Goal: Obtain resource: Download file/media

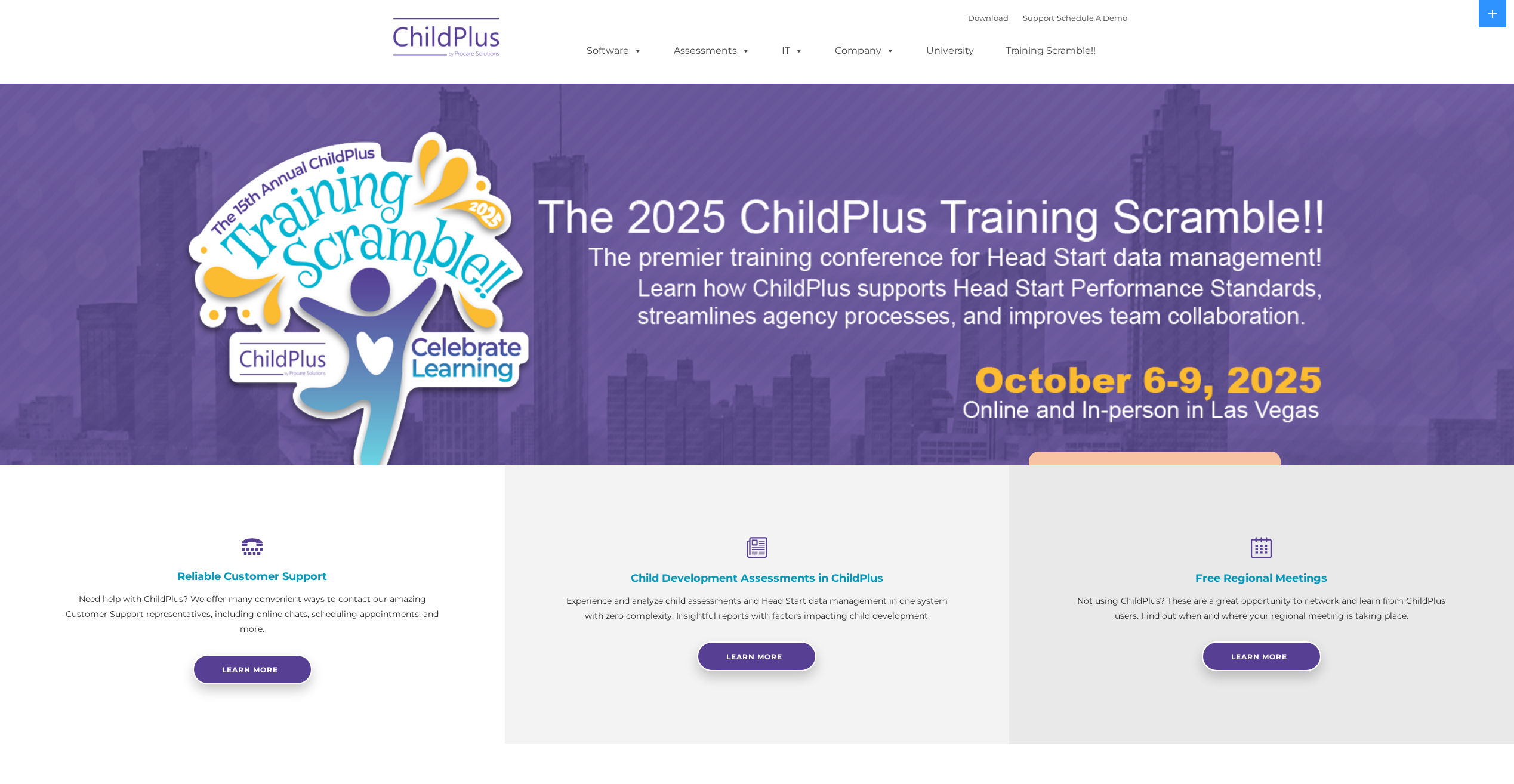
select select "MEDIUM"
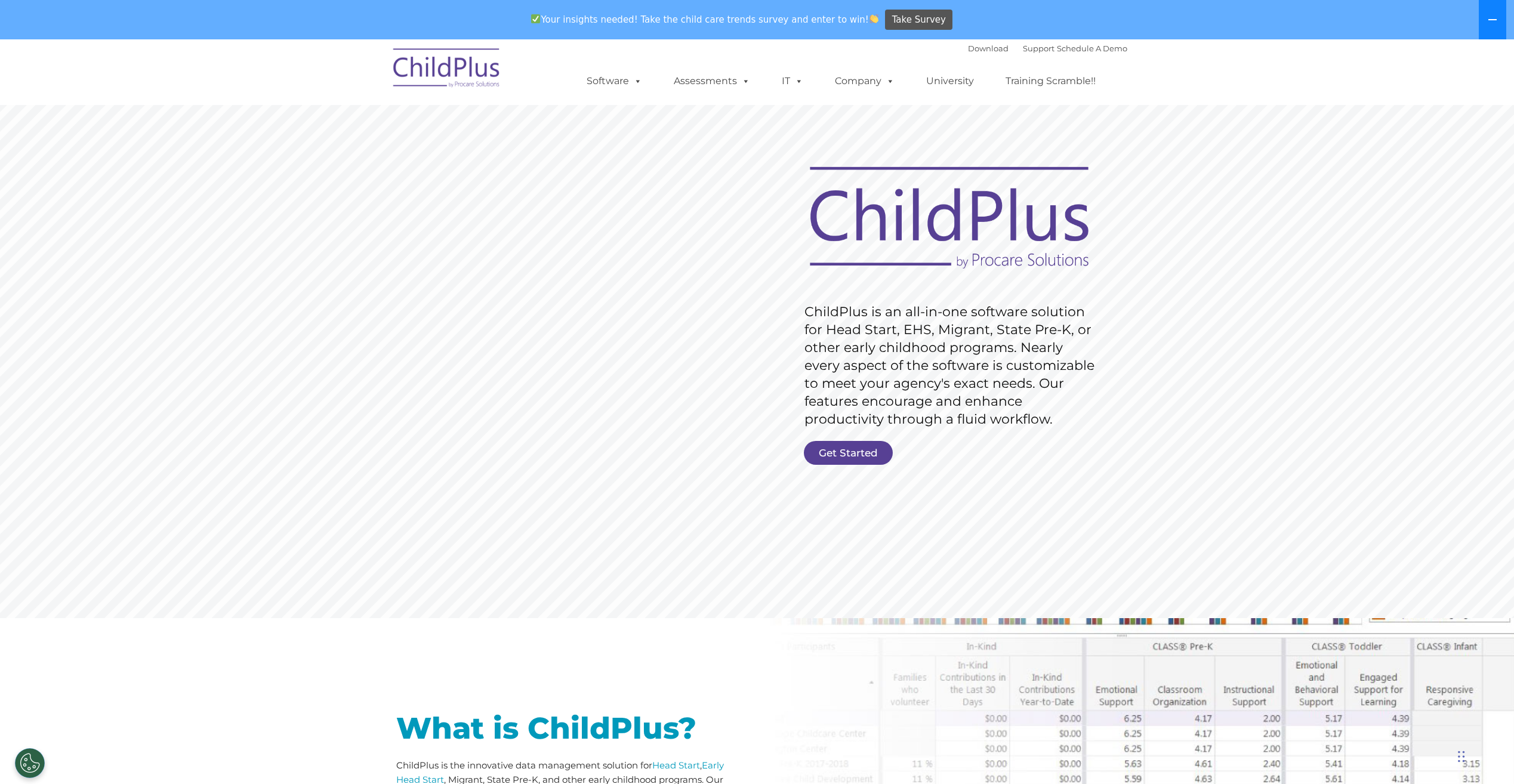
click at [1493, 21] on icon at bounding box center [1492, 19] width 10 height 10
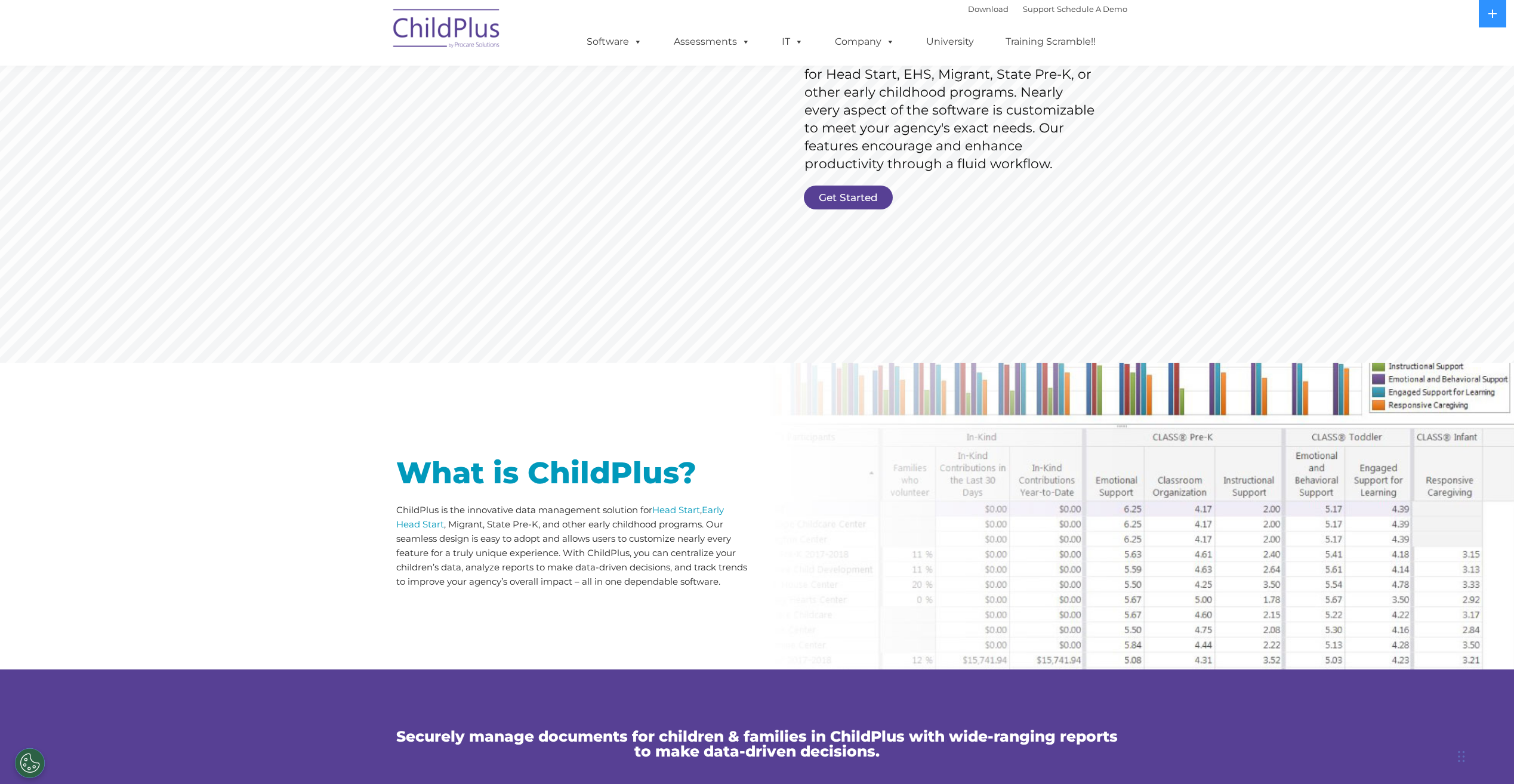
scroll to position [215, 0]
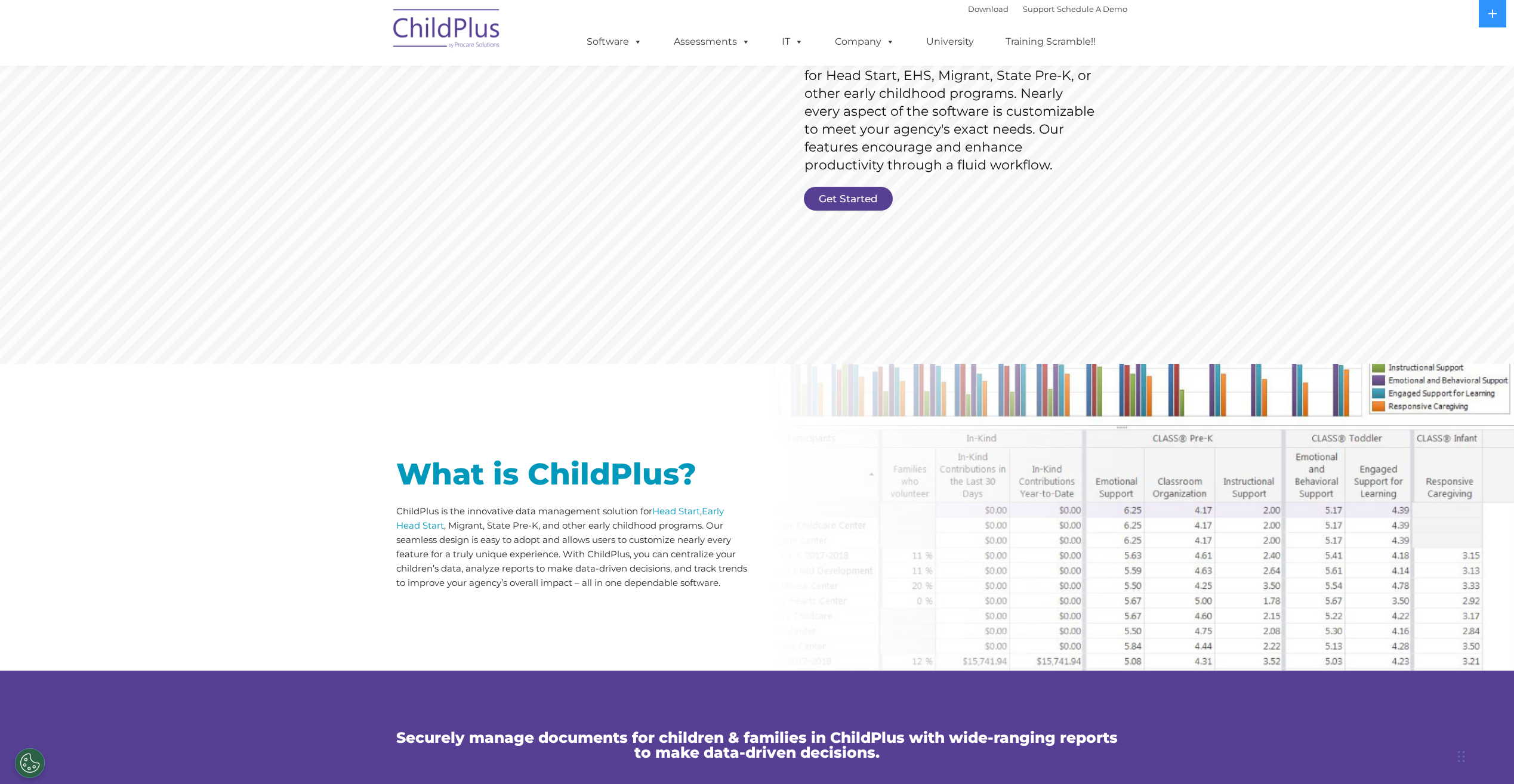
click at [760, 498] on div "What is ChildPlus? ChildPlus is the innovative data management solution for Hea…" at bounding box center [757, 517] width 1514 height 307
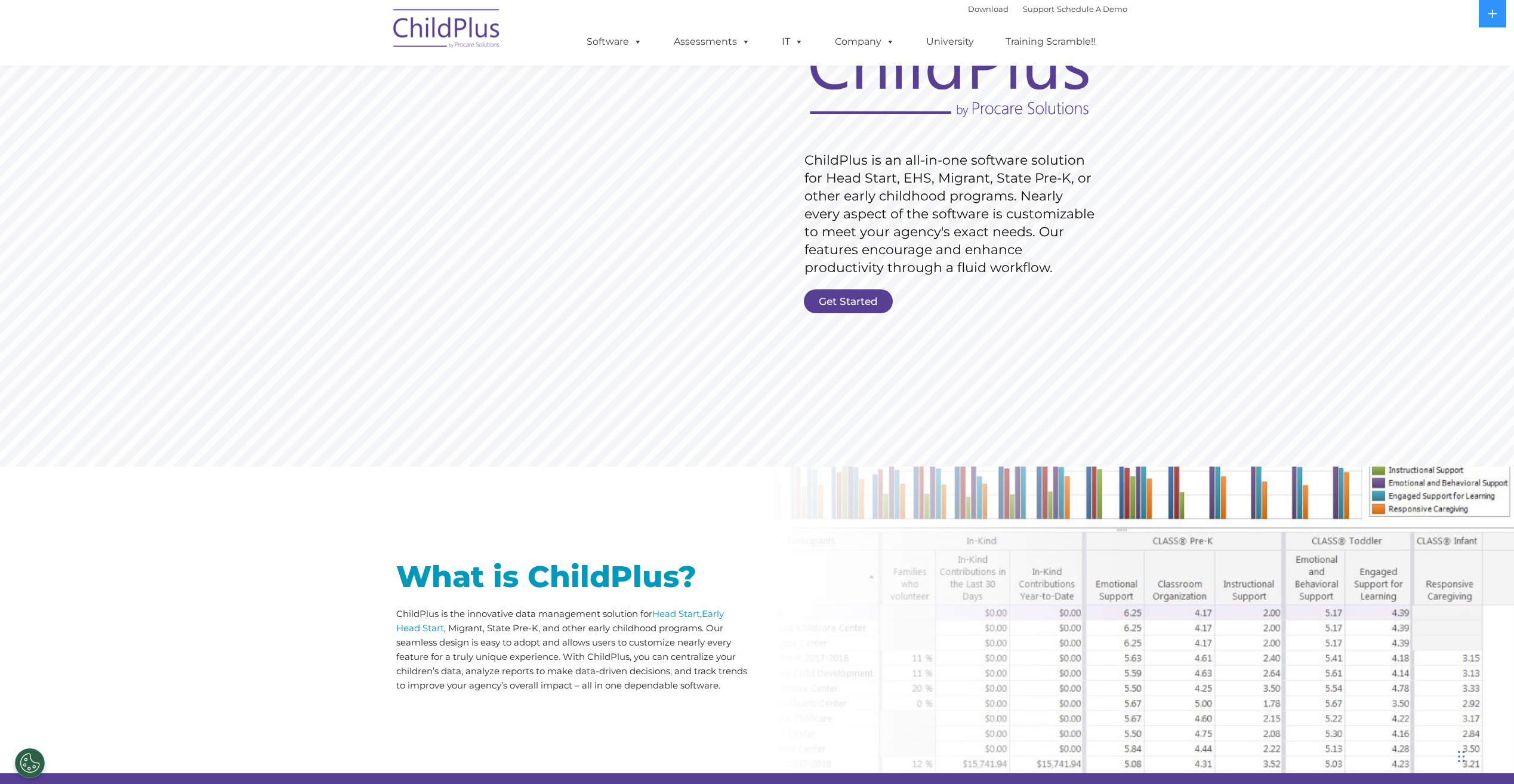
scroll to position [0, 0]
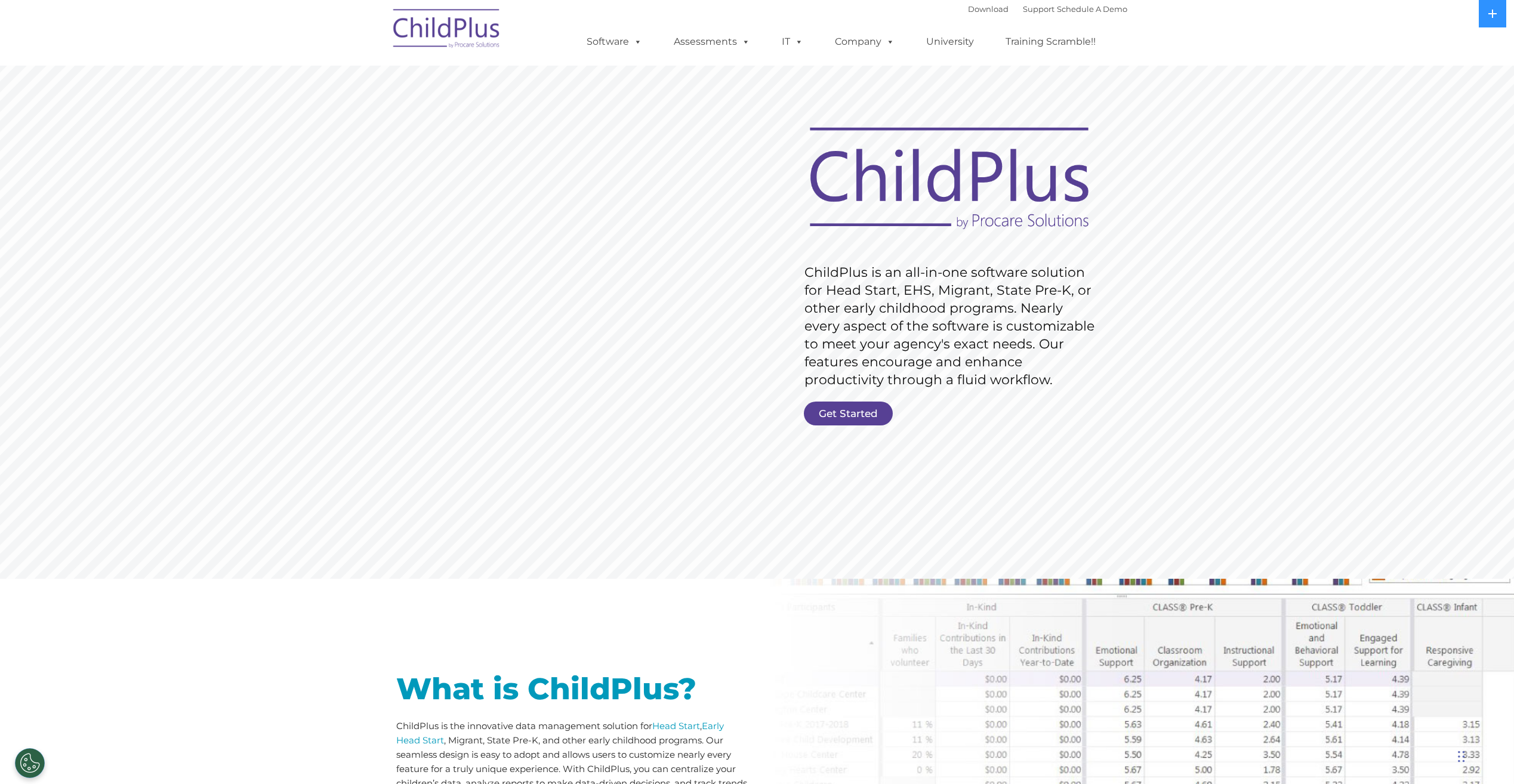
click at [620, 28] on ul "Software ChildPlus: The original and most widely-used Head Start data managemen…" at bounding box center [845, 41] width 564 height 48
click at [616, 43] on link "Software" at bounding box center [614, 42] width 80 height 24
click at [851, 413] on link "Get Started" at bounding box center [848, 414] width 89 height 24
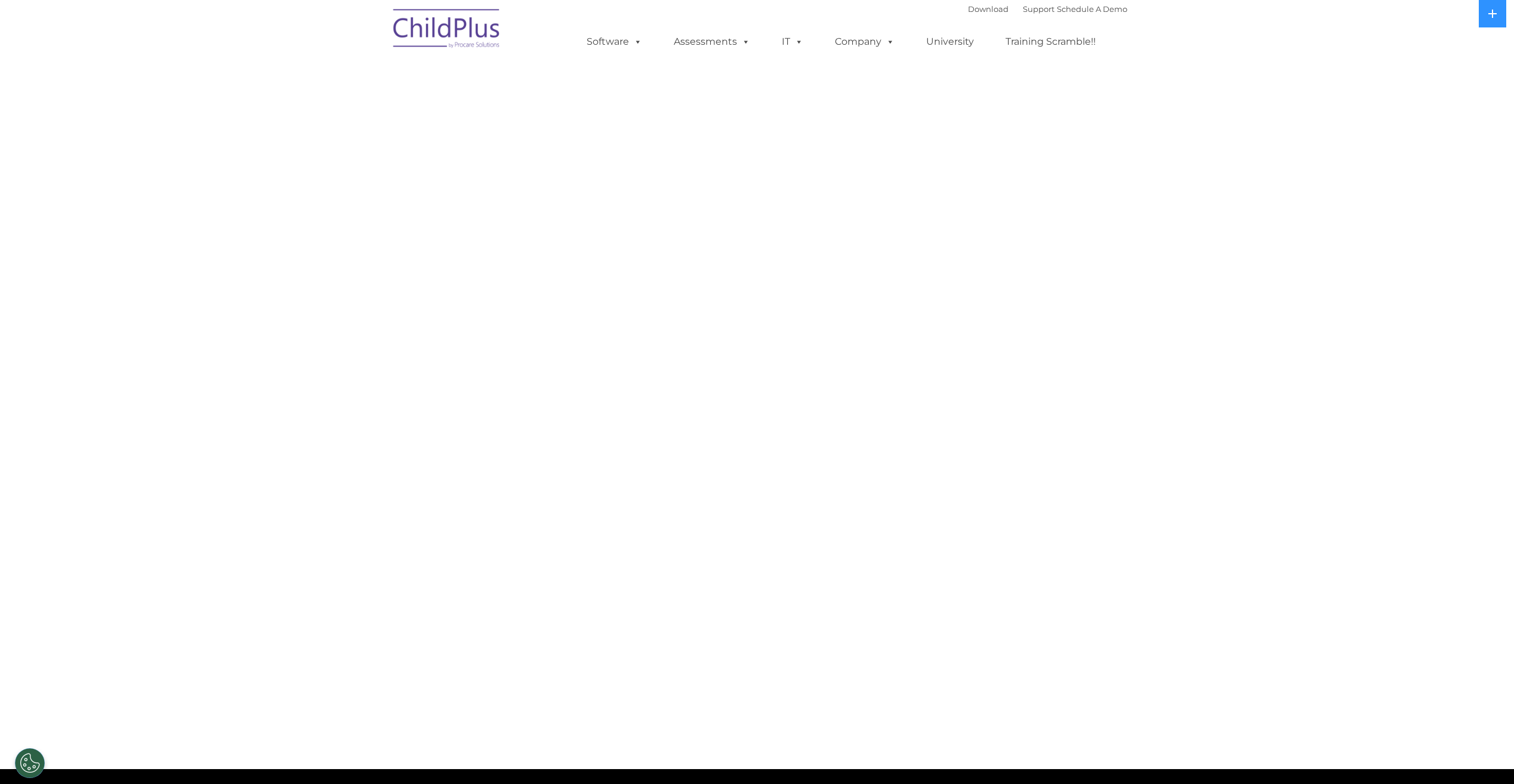
select select "MEDIUM"
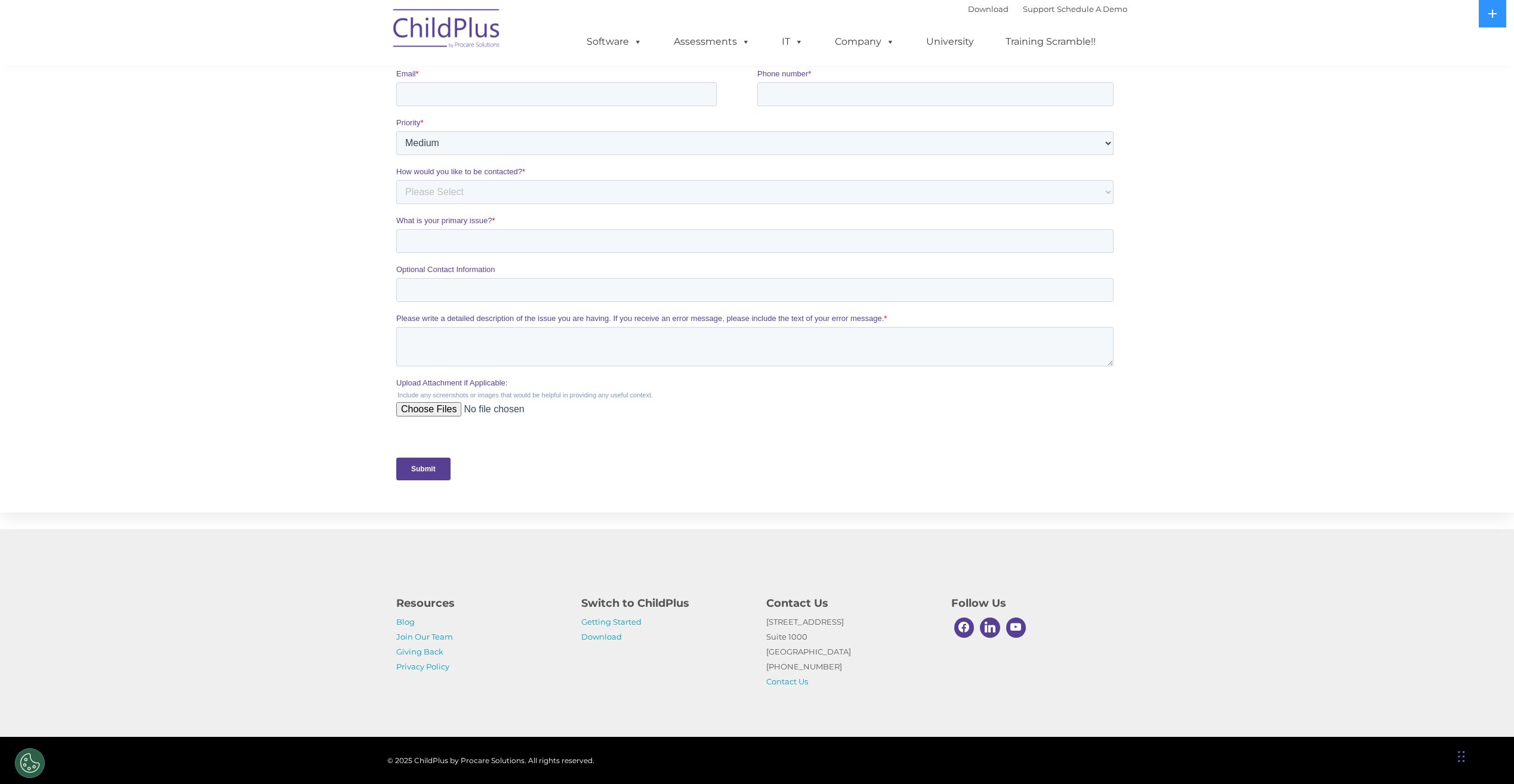
scroll to position [258, 0]
click at [603, 635] on link "Download" at bounding box center [601, 636] width 41 height 10
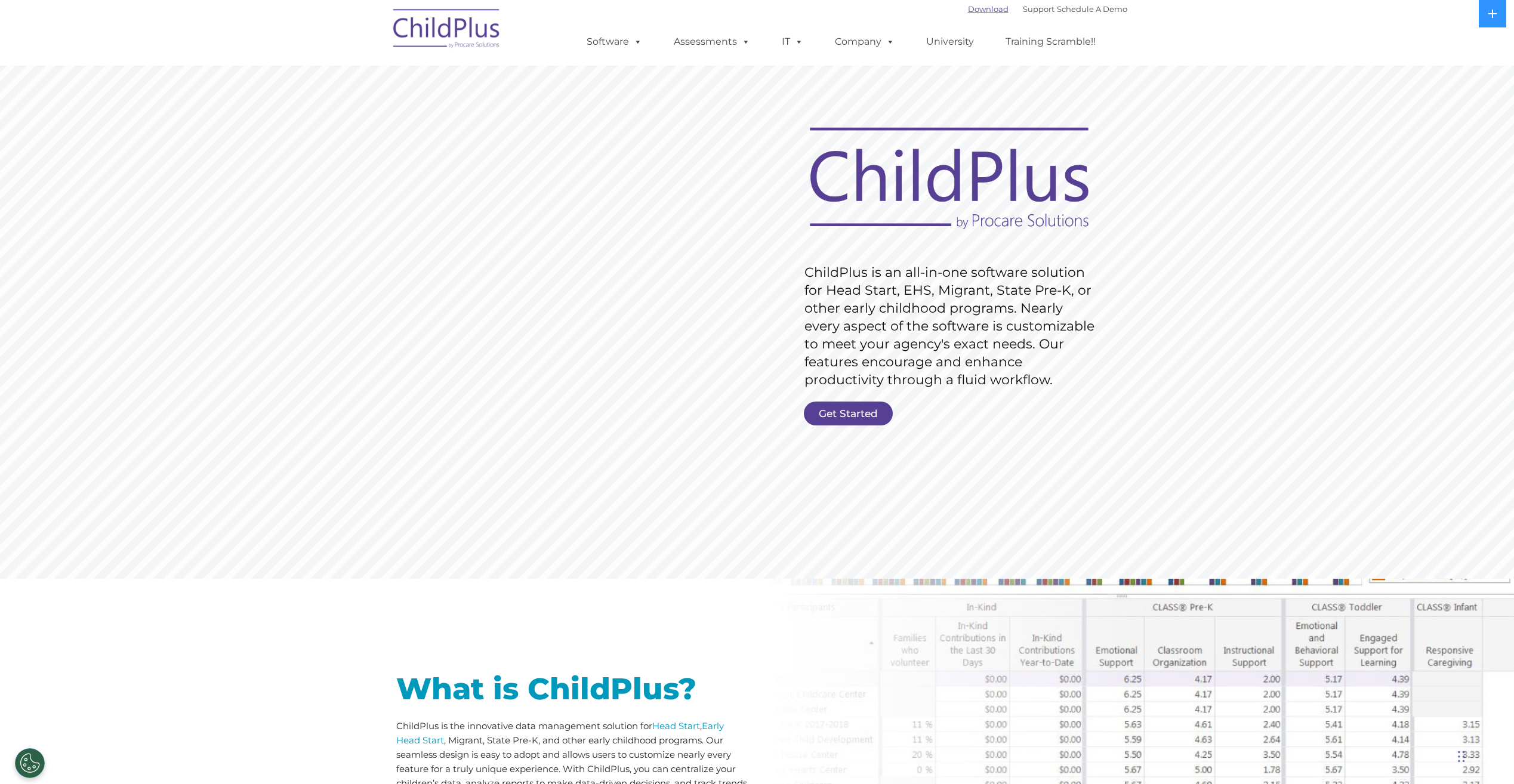
click at [982, 12] on link "Download" at bounding box center [988, 9] width 41 height 10
click at [975, 11] on link "Download" at bounding box center [988, 9] width 41 height 10
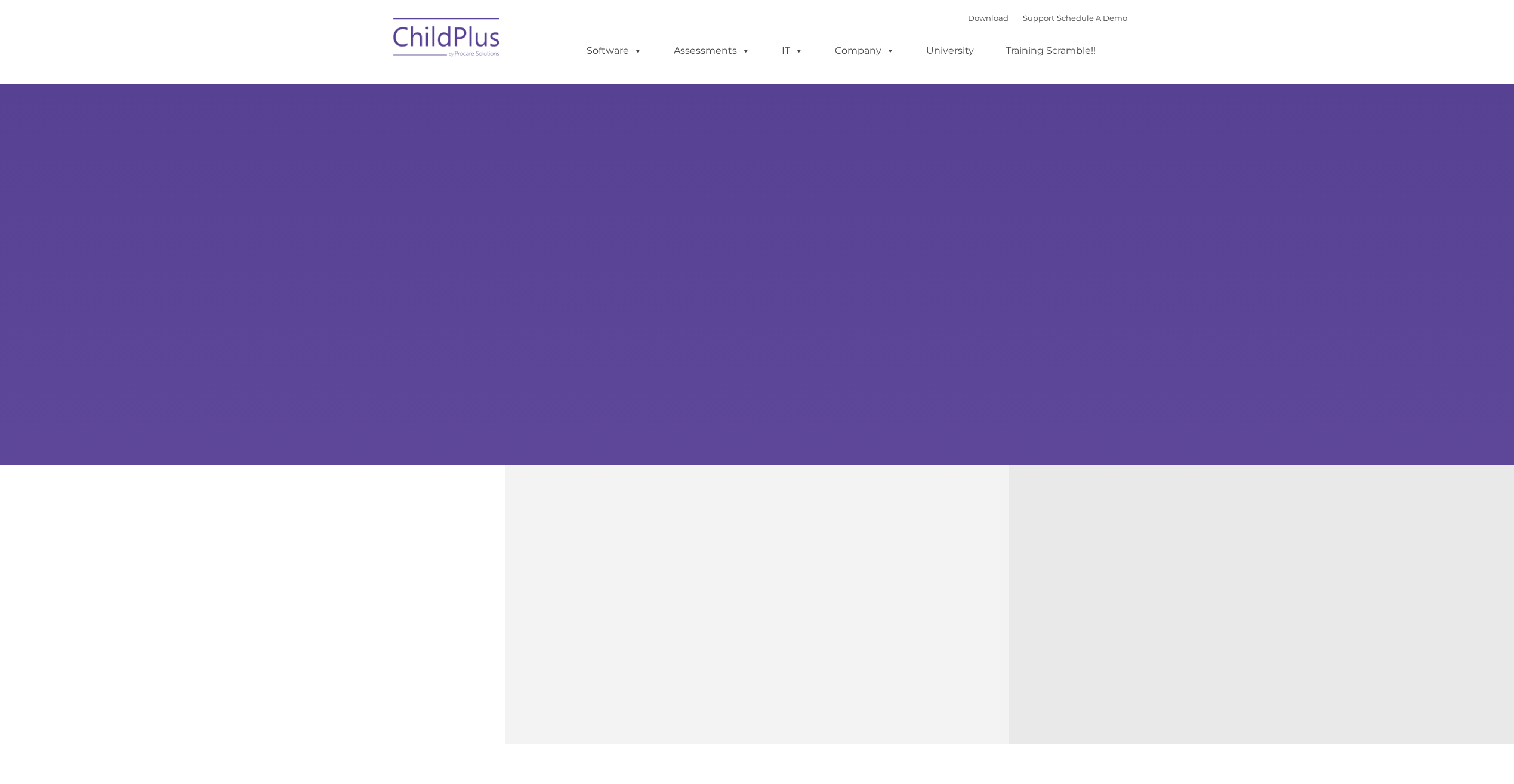
type input ""
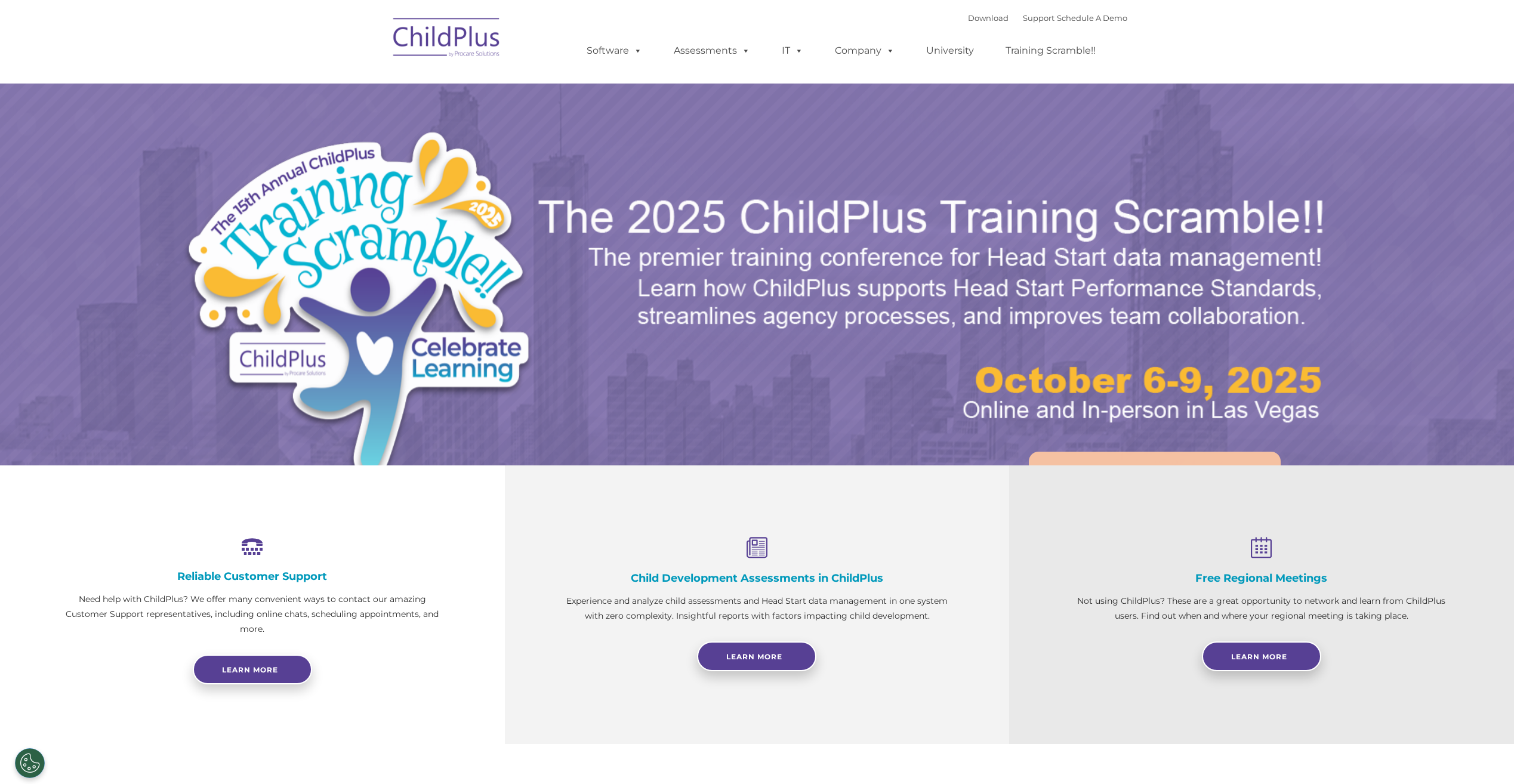
select select "MEDIUM"
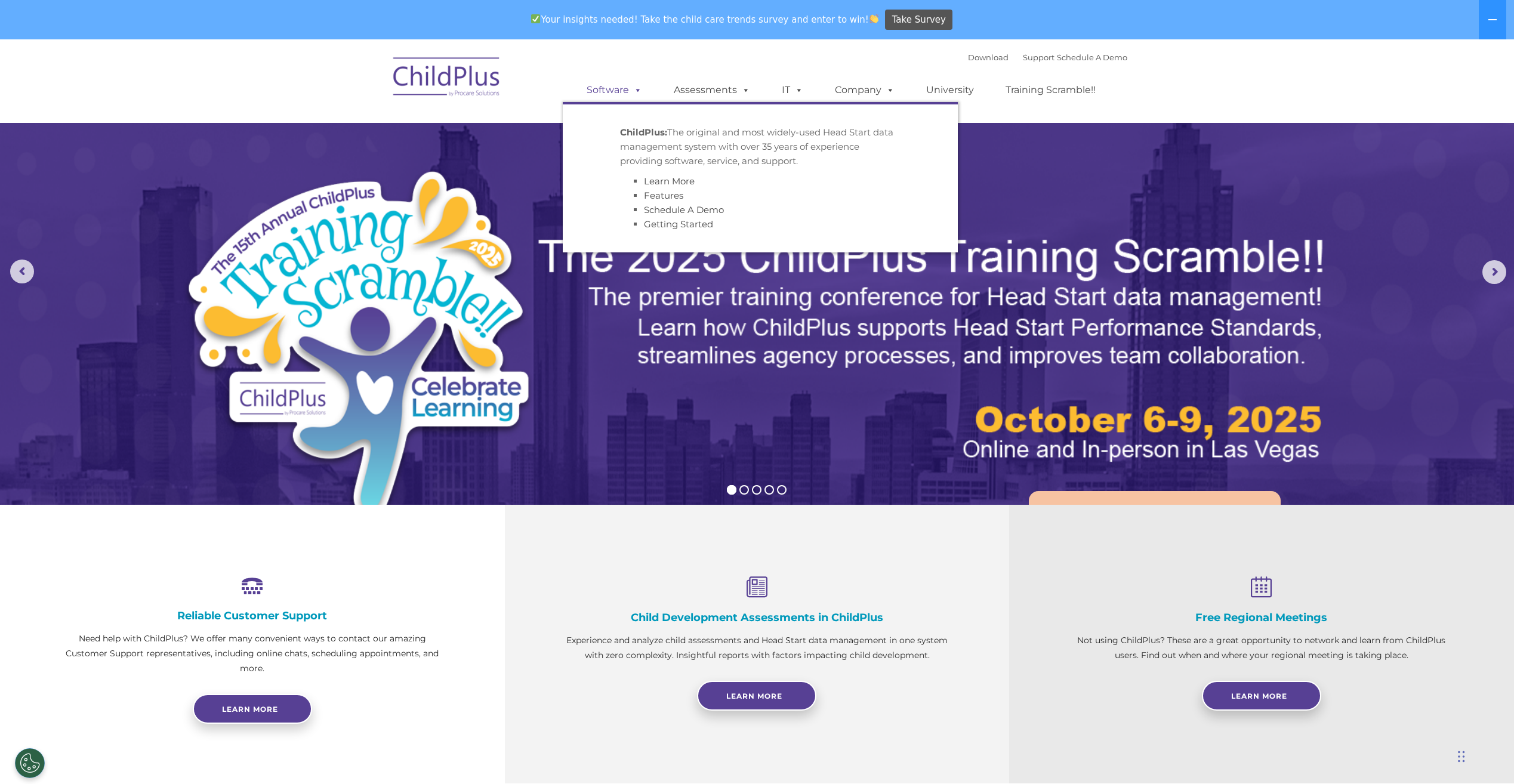
click at [601, 89] on link "Software" at bounding box center [614, 90] width 80 height 24
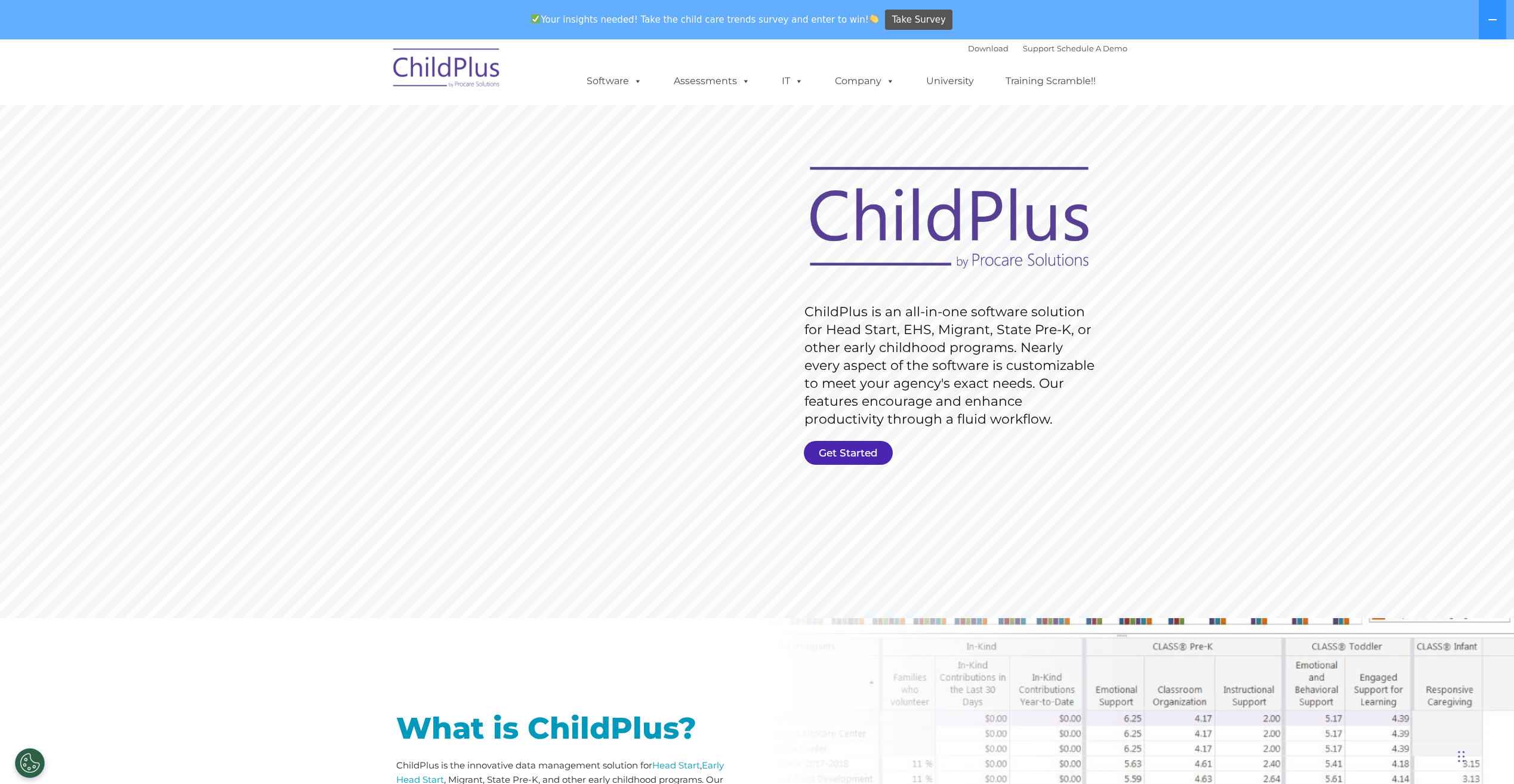
click at [817, 447] on link "Get Started" at bounding box center [848, 453] width 89 height 24
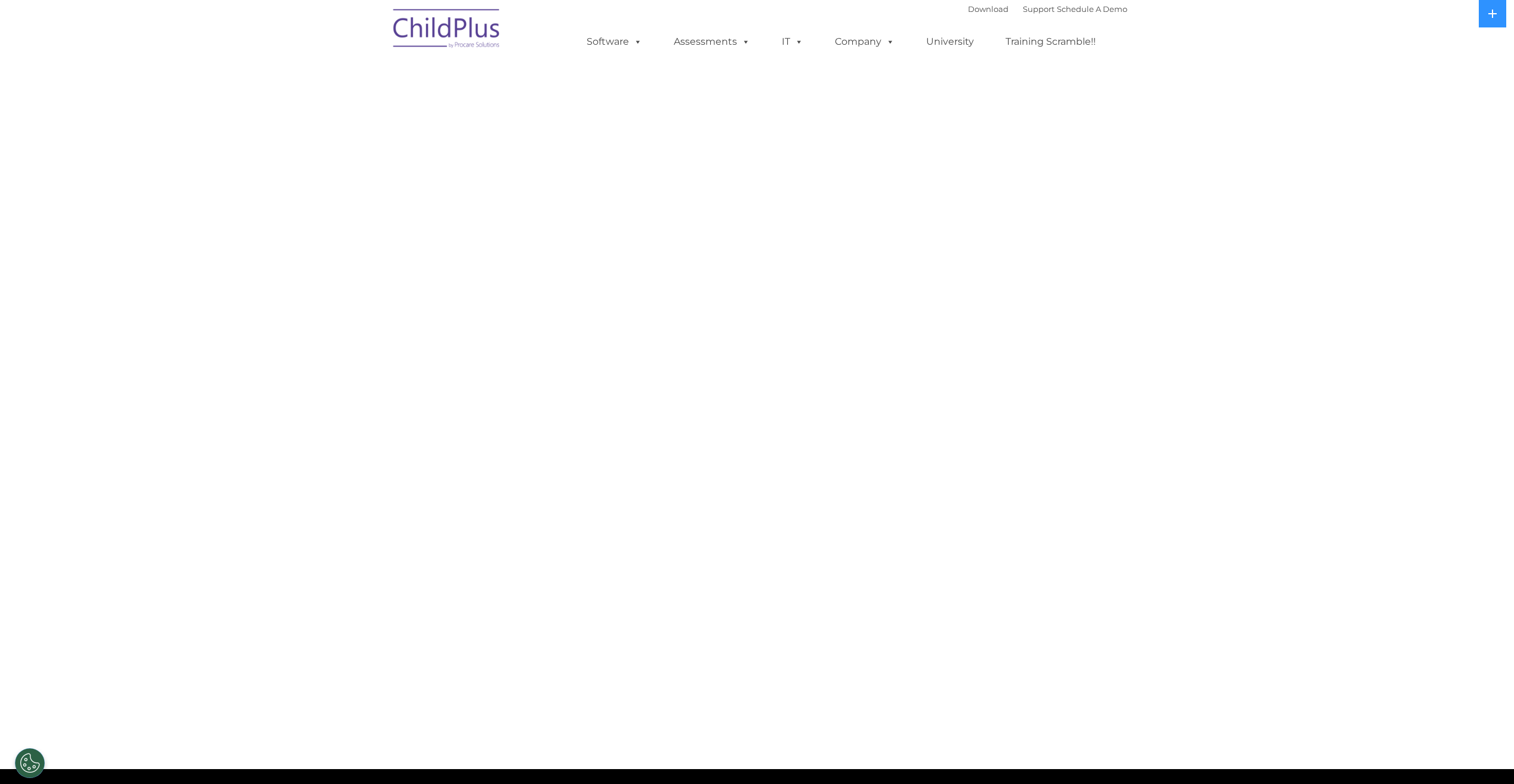
select select "MEDIUM"
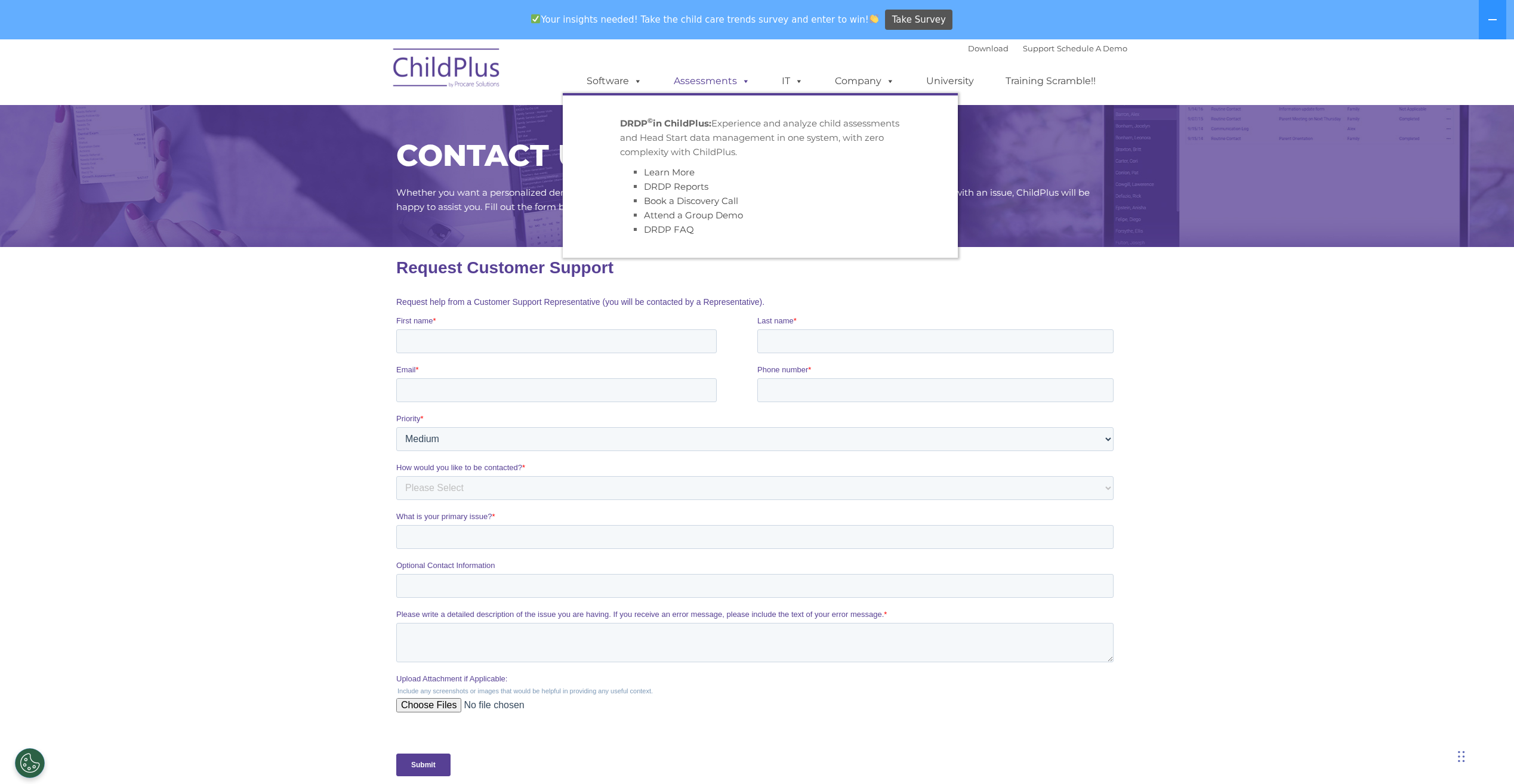
click at [696, 76] on link "Assessments" at bounding box center [712, 81] width 101 height 24
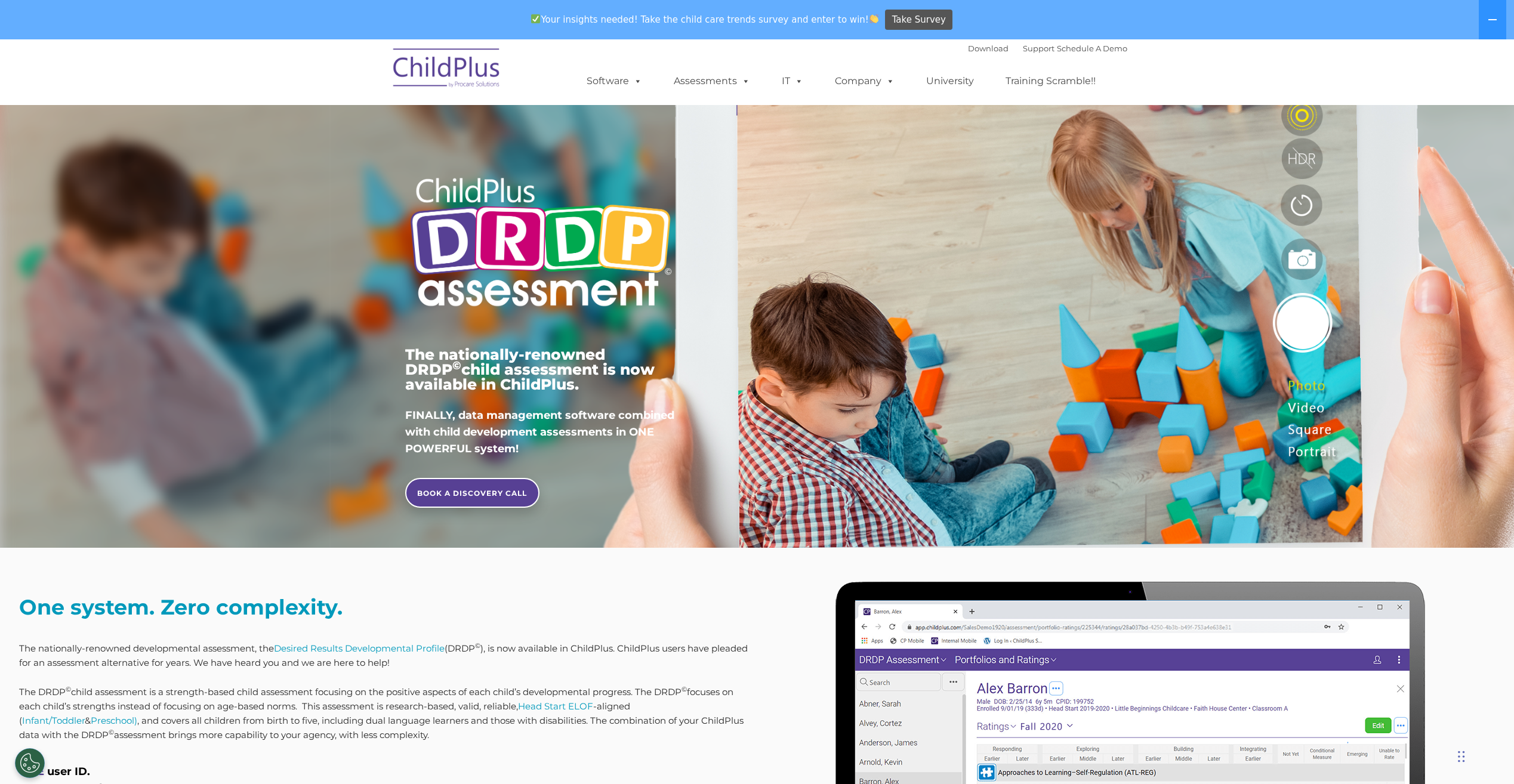
click at [968, 53] on div "Download Support | Schedule A Demo " at bounding box center [1048, 48] width 159 height 18
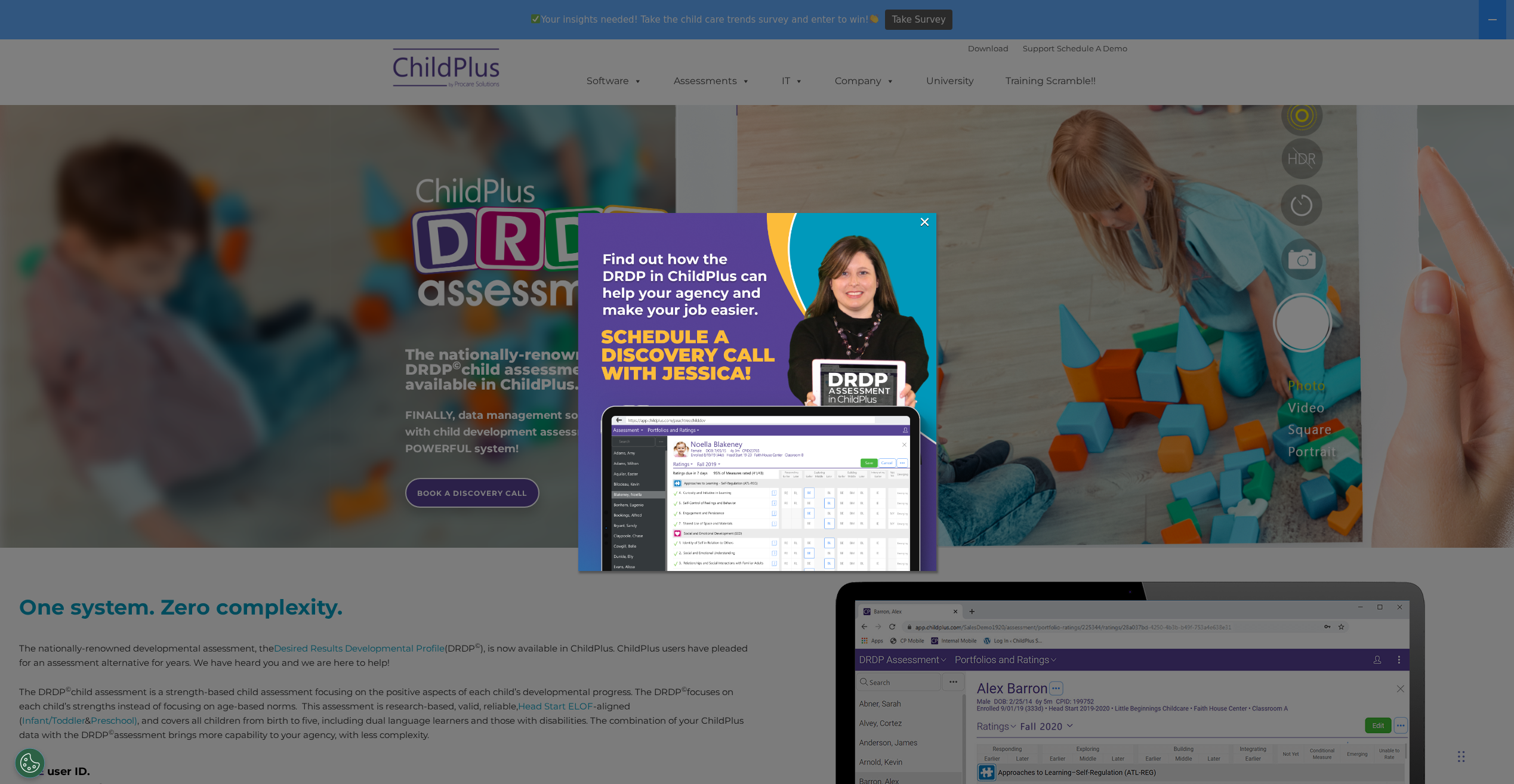
drag, startPoint x: 931, startPoint y: 221, endPoint x: 905, endPoint y: 190, distance: 40.5
click at [930, 220] on link "×" at bounding box center [925, 221] width 14 height 12
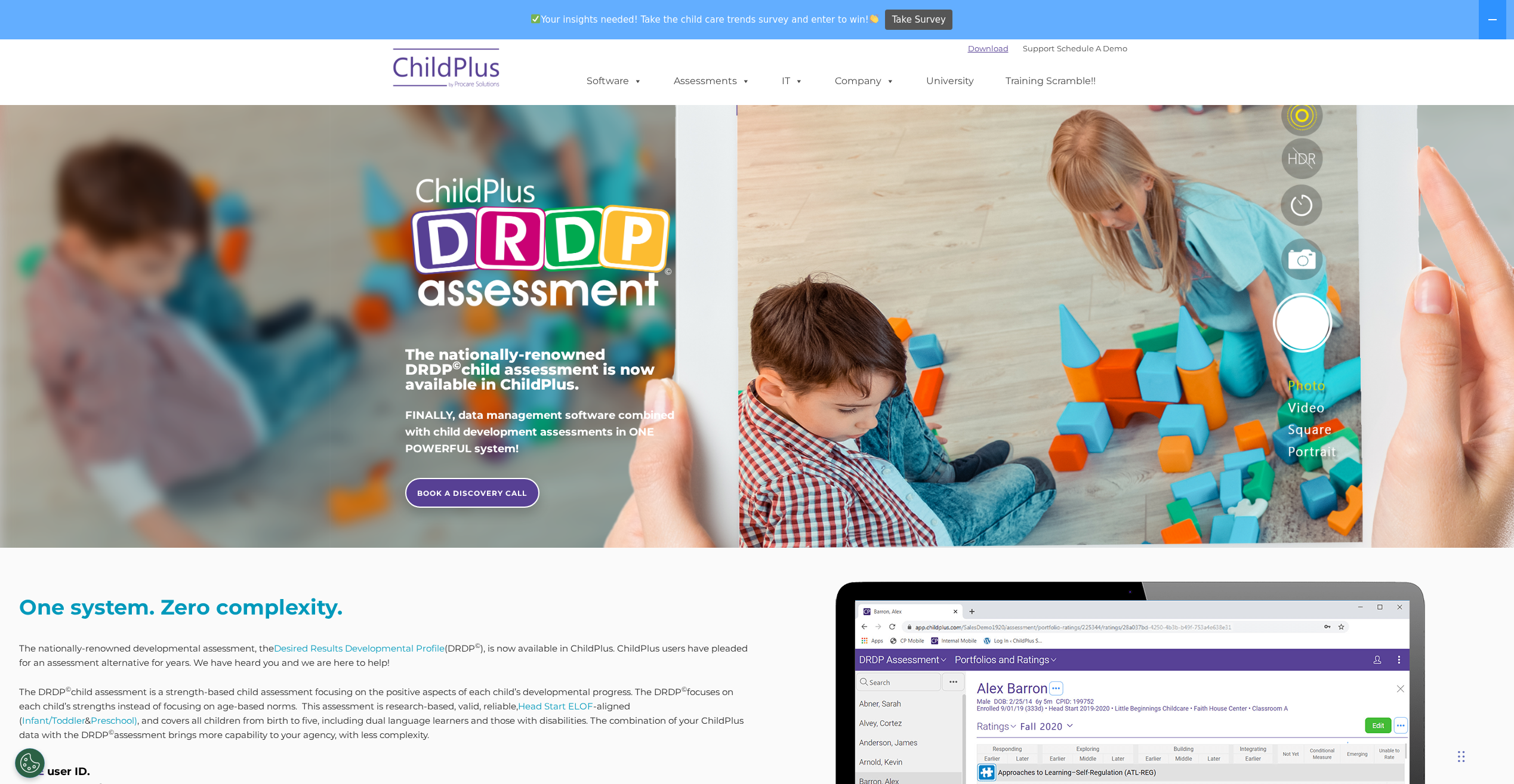
click at [972, 53] on link "Download" at bounding box center [988, 48] width 41 height 10
